Goal: Task Accomplishment & Management: Complete application form

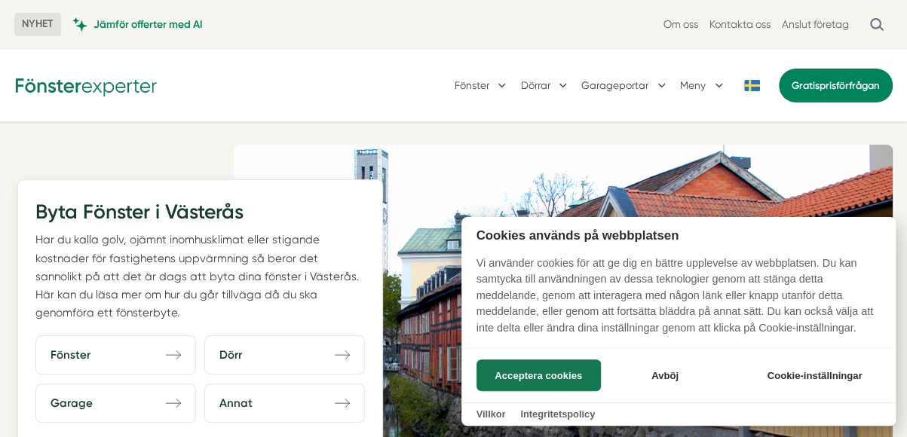
click at [142, 359] on div at bounding box center [453, 218] width 907 height 437
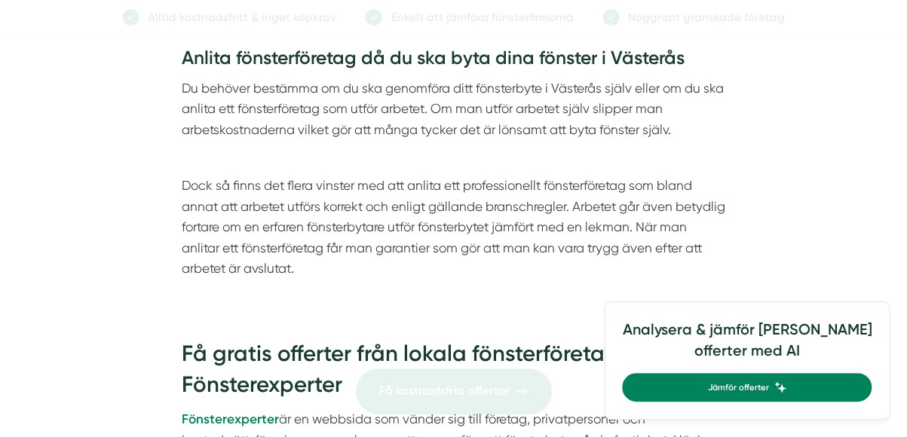
scroll to position [1734, 0]
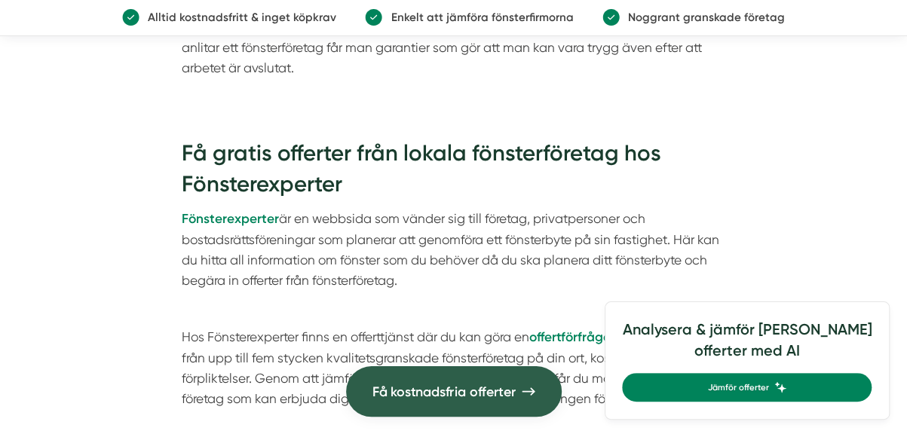
click at [484, 391] on span "Få kostnadsfria offerter" at bounding box center [443, 391] width 143 height 21
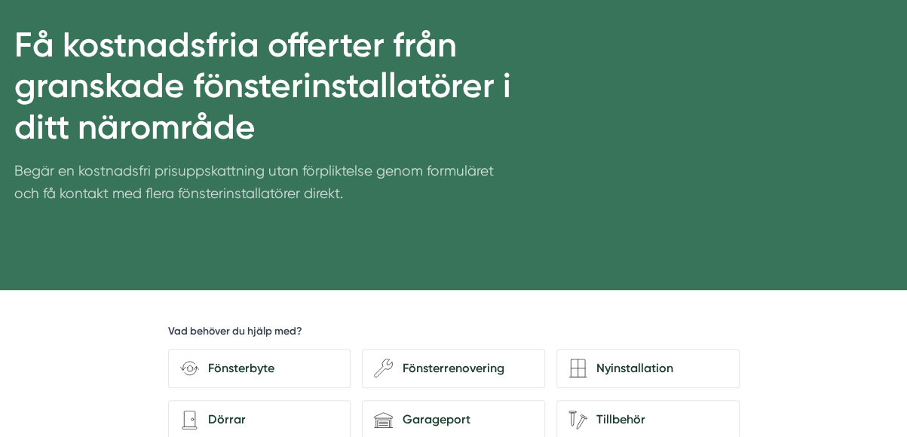
scroll to position [301, 0]
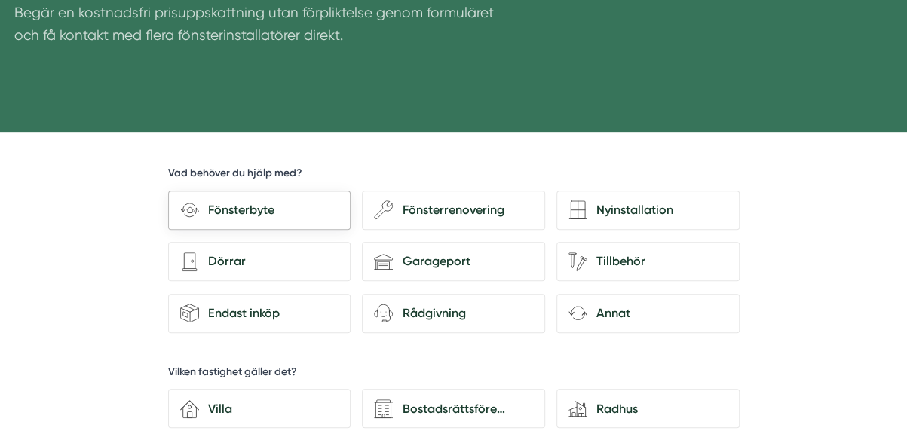
click at [273, 218] on div "Fönsterbyte" at bounding box center [268, 210] width 139 height 20
click at [0, 0] on input "Fönsterbyte" at bounding box center [0, 0] width 0 height 0
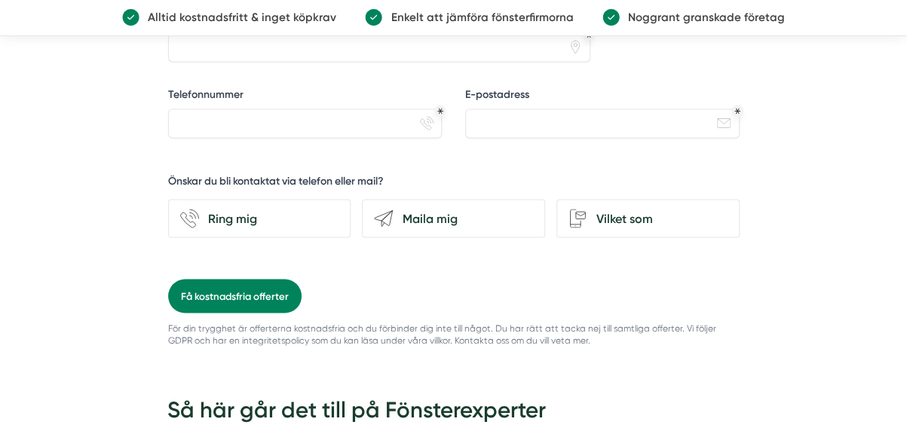
scroll to position [1206, 0]
